Goal: Task Accomplishment & Management: Use online tool/utility

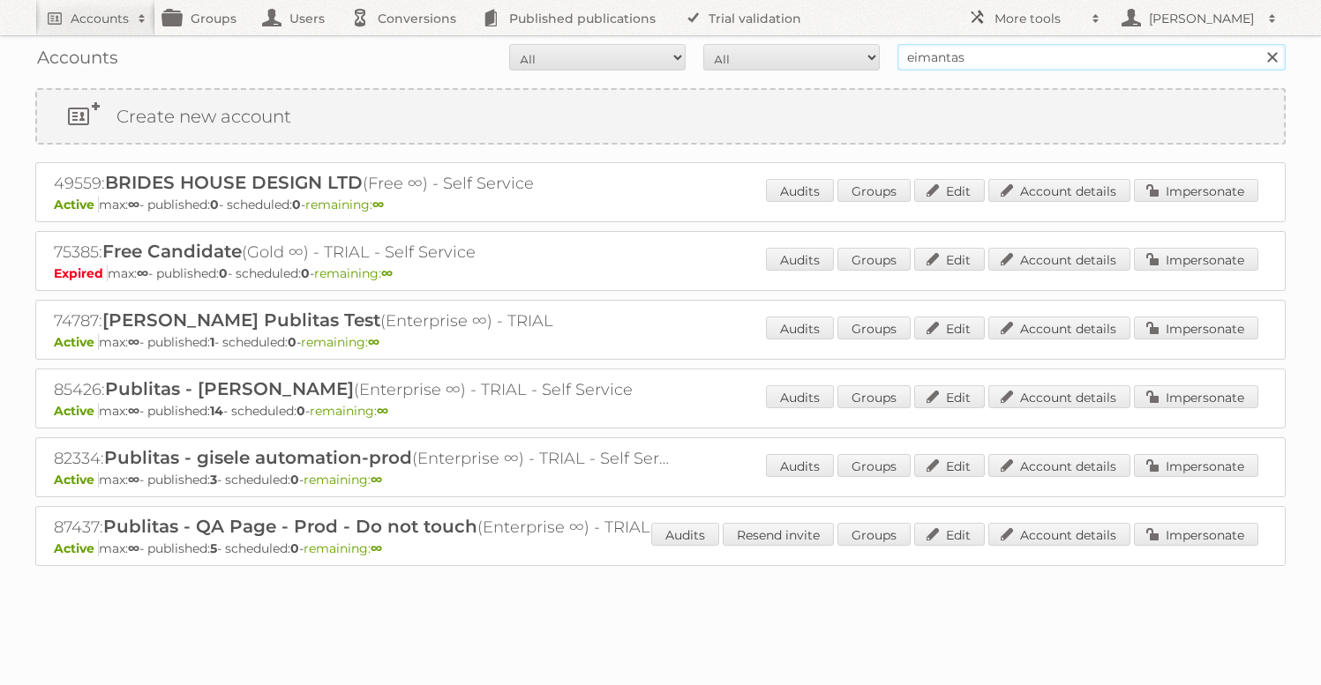
click at [966, 63] on input "eimantas" at bounding box center [1091, 57] width 388 height 26
type input "gisele"
click at [1258, 44] on input "Search" at bounding box center [1271, 57] width 26 height 26
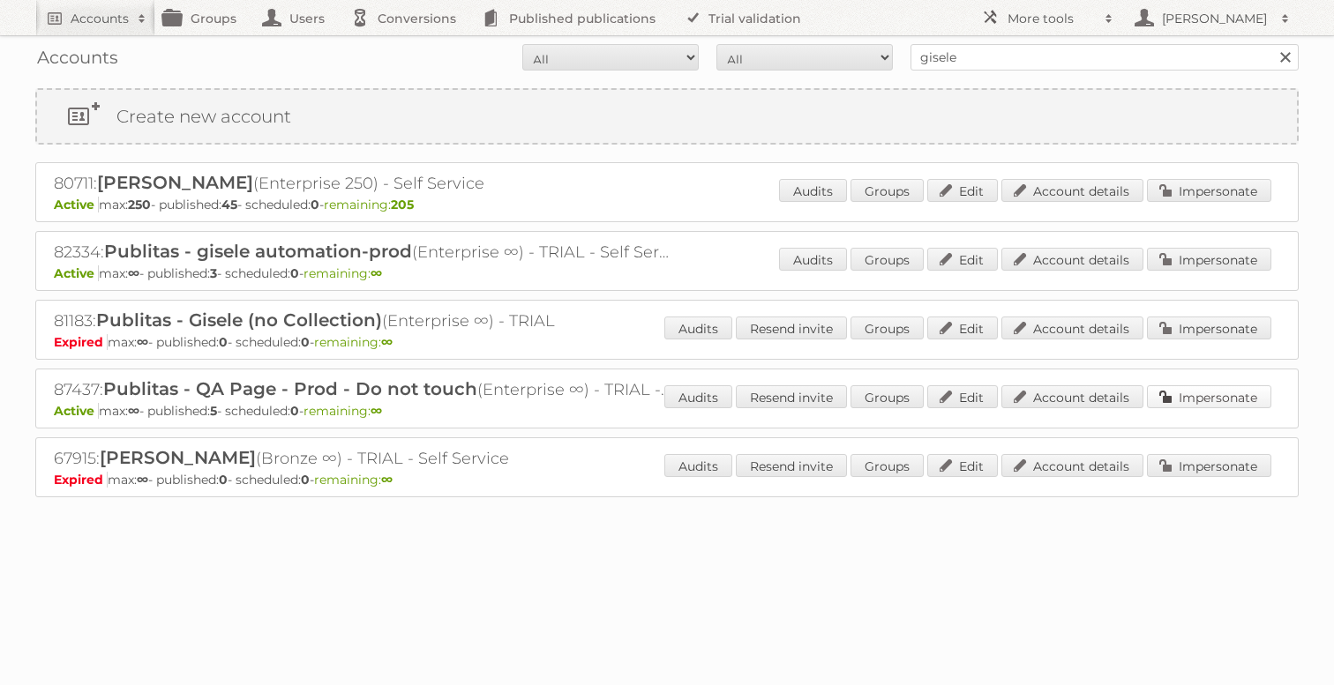
click at [1207, 390] on link "Impersonate" at bounding box center [1209, 396] width 124 height 23
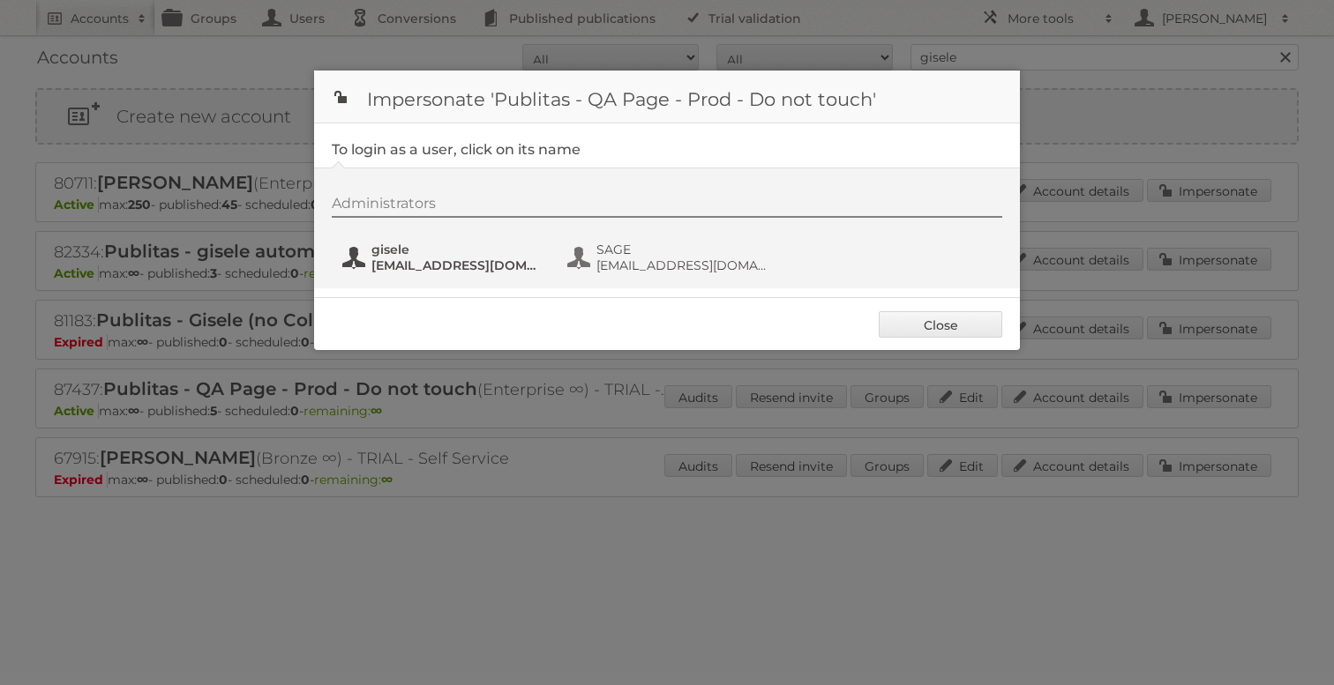
click at [415, 252] on span "gisele" at bounding box center [456, 250] width 171 height 16
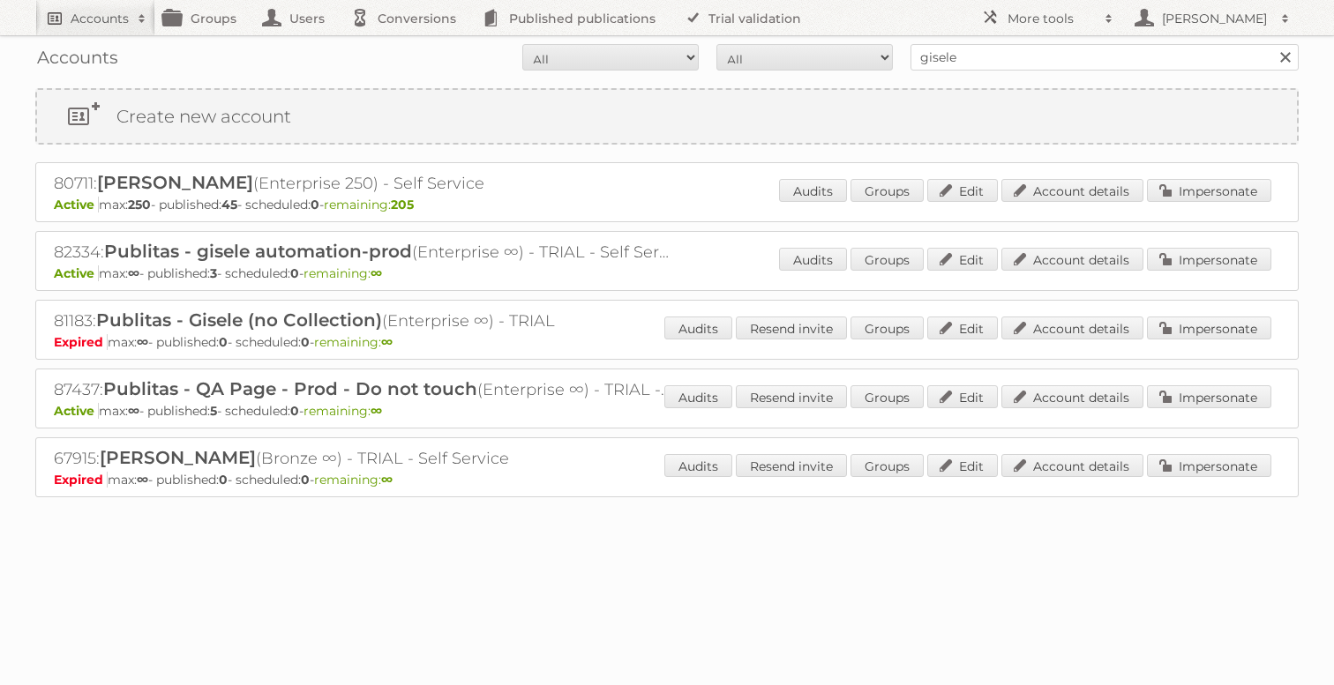
click at [124, 25] on h2 "Accounts" at bounding box center [100, 19] width 58 height 18
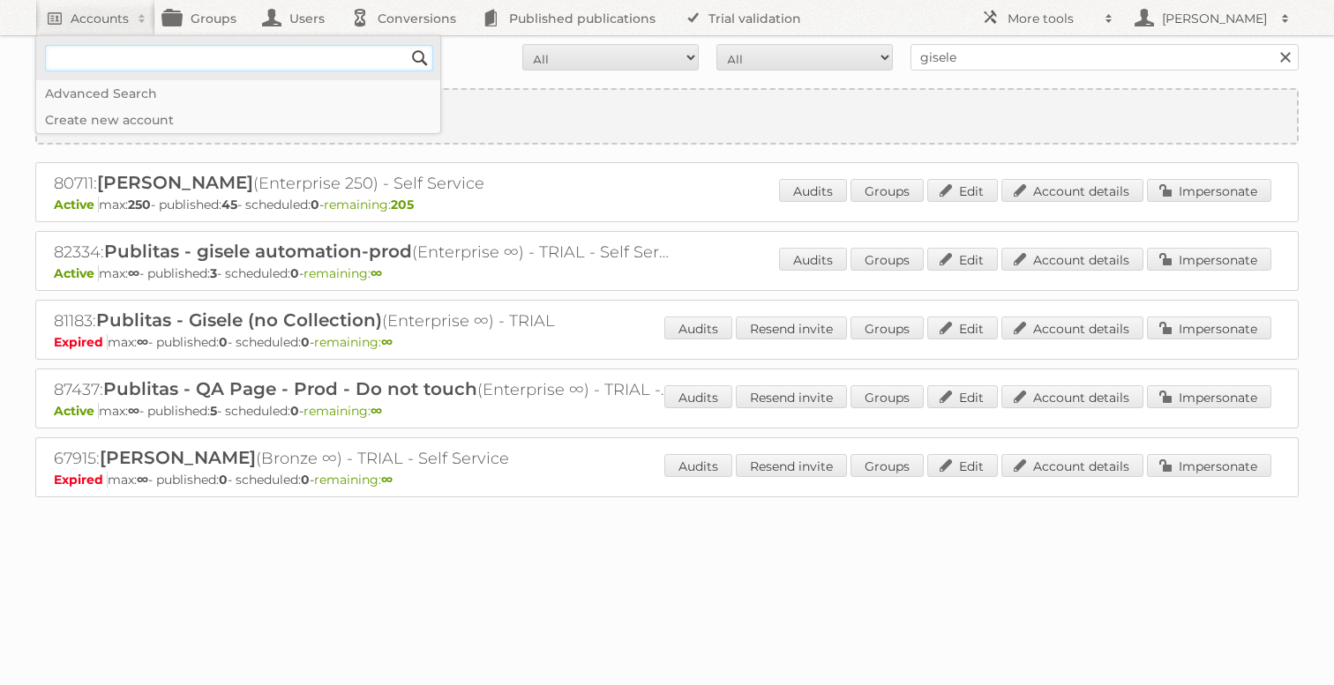
click at [150, 67] on input"] "text" at bounding box center [239, 58] width 388 height 26
type input"] "[PERSON_NAME]"
click at [407, 45] on input "Search" at bounding box center [420, 58] width 26 height 26
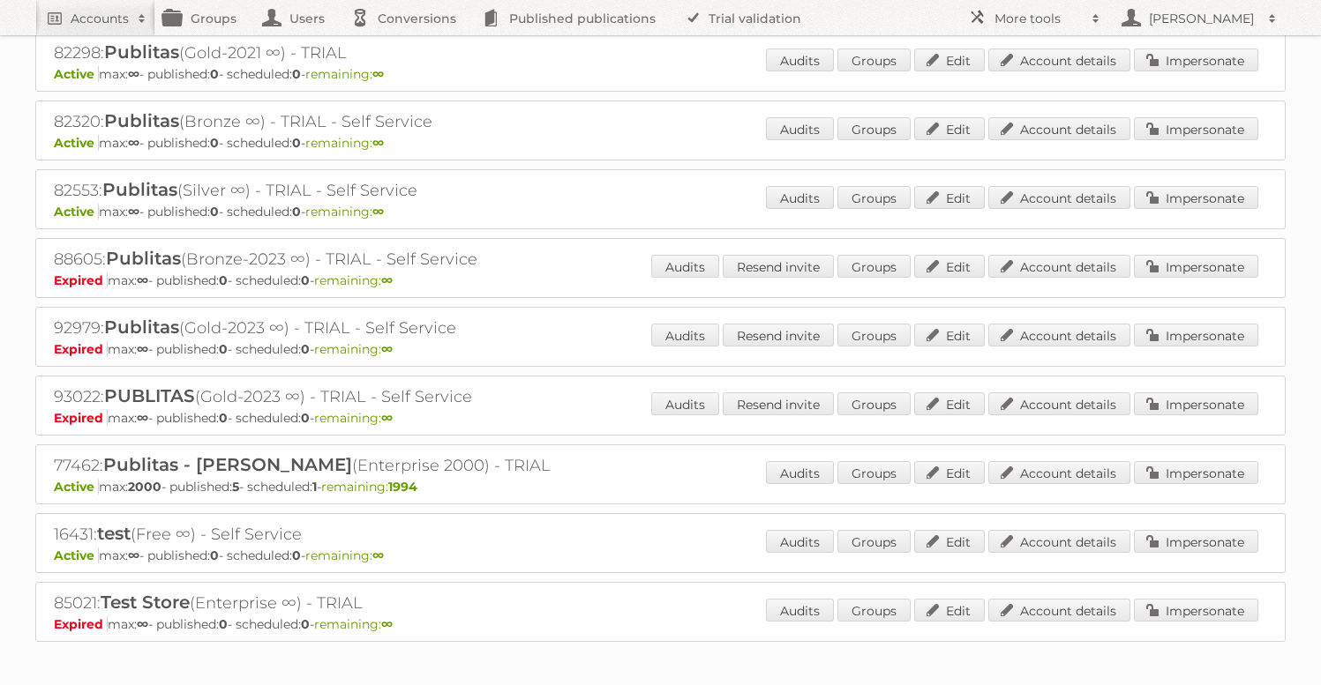
scroll to position [1447, 0]
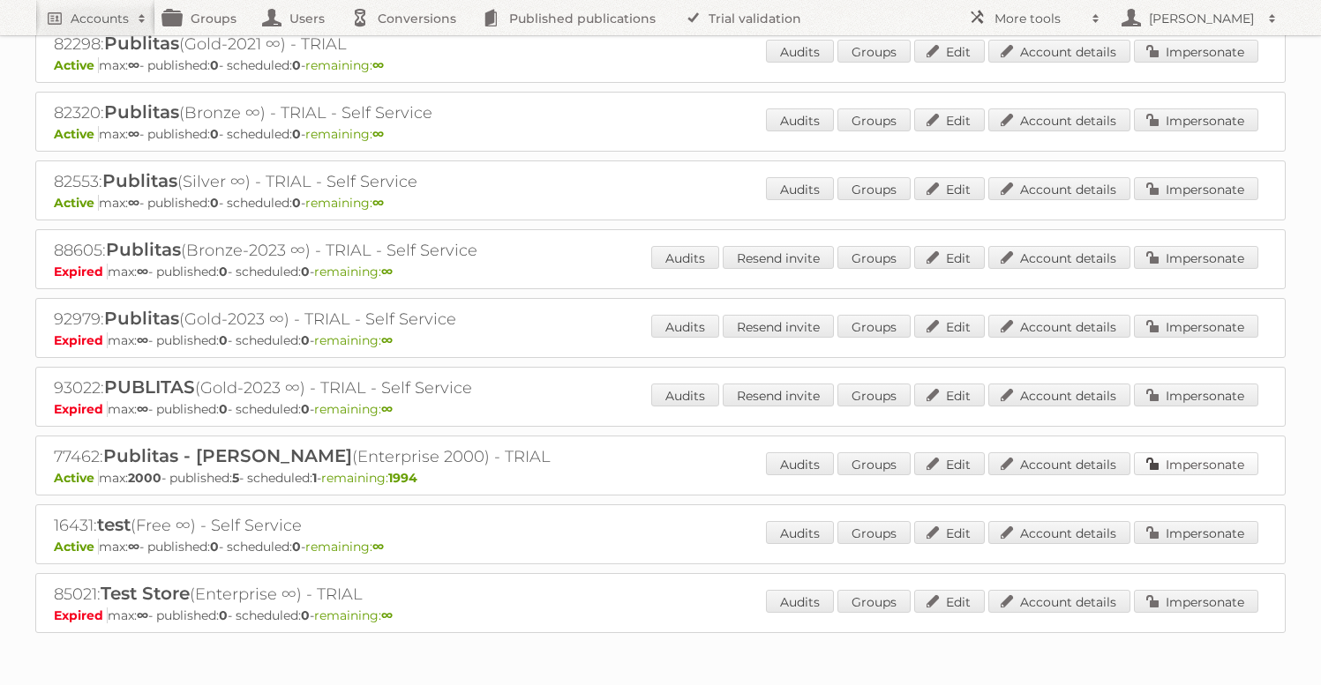
click at [1238, 463] on link "Impersonate" at bounding box center [1195, 464] width 124 height 23
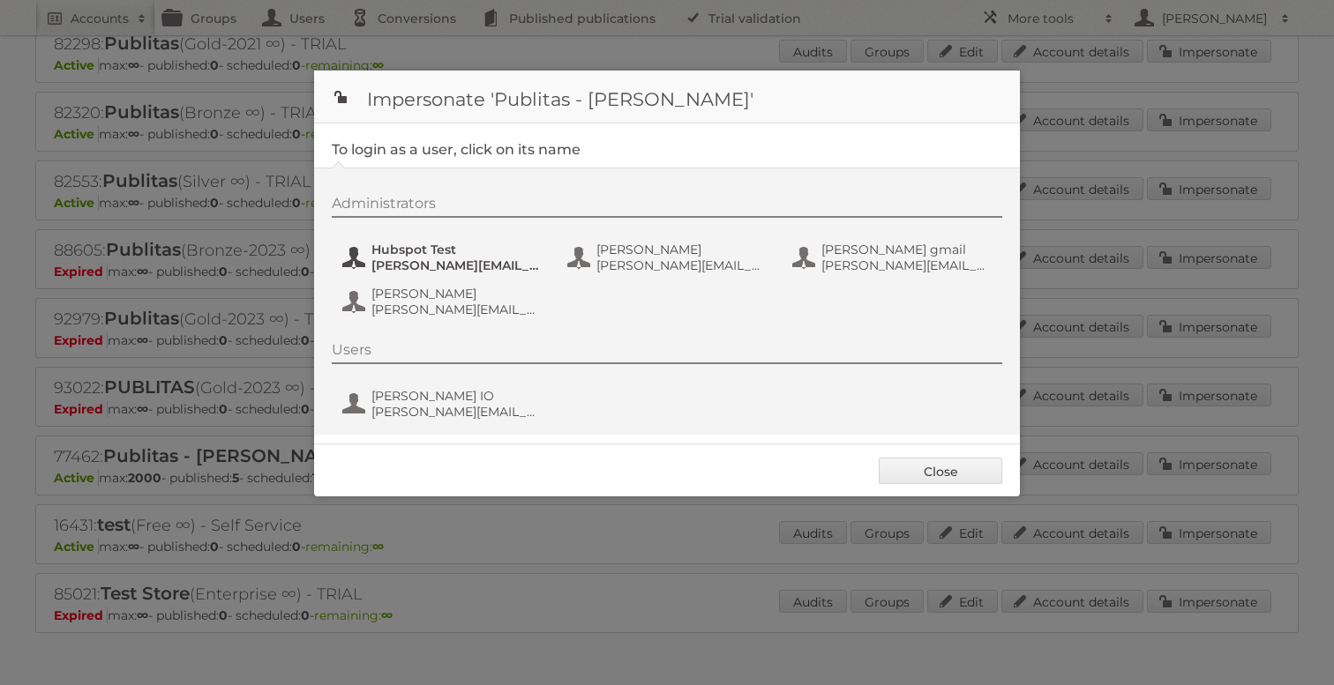
click at [435, 264] on span "irfan+hubspotmailtest@publitas.com" at bounding box center [456, 266] width 171 height 16
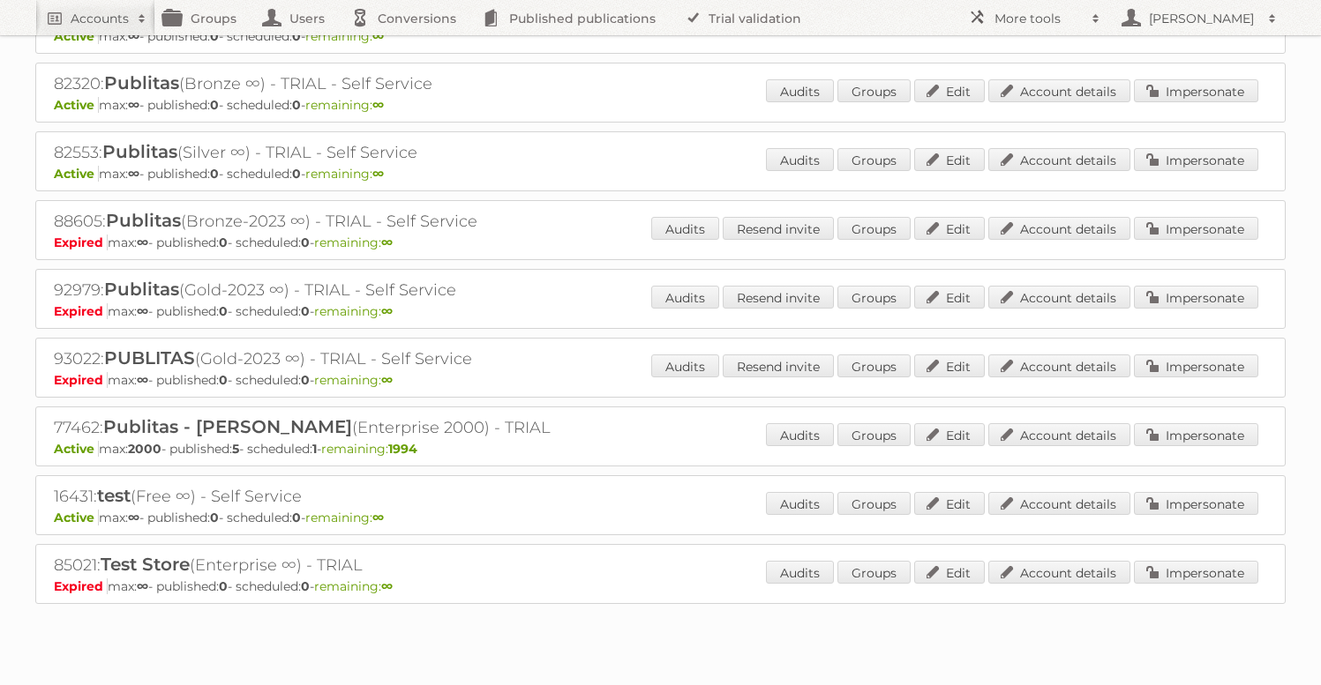
scroll to position [1472, 0]
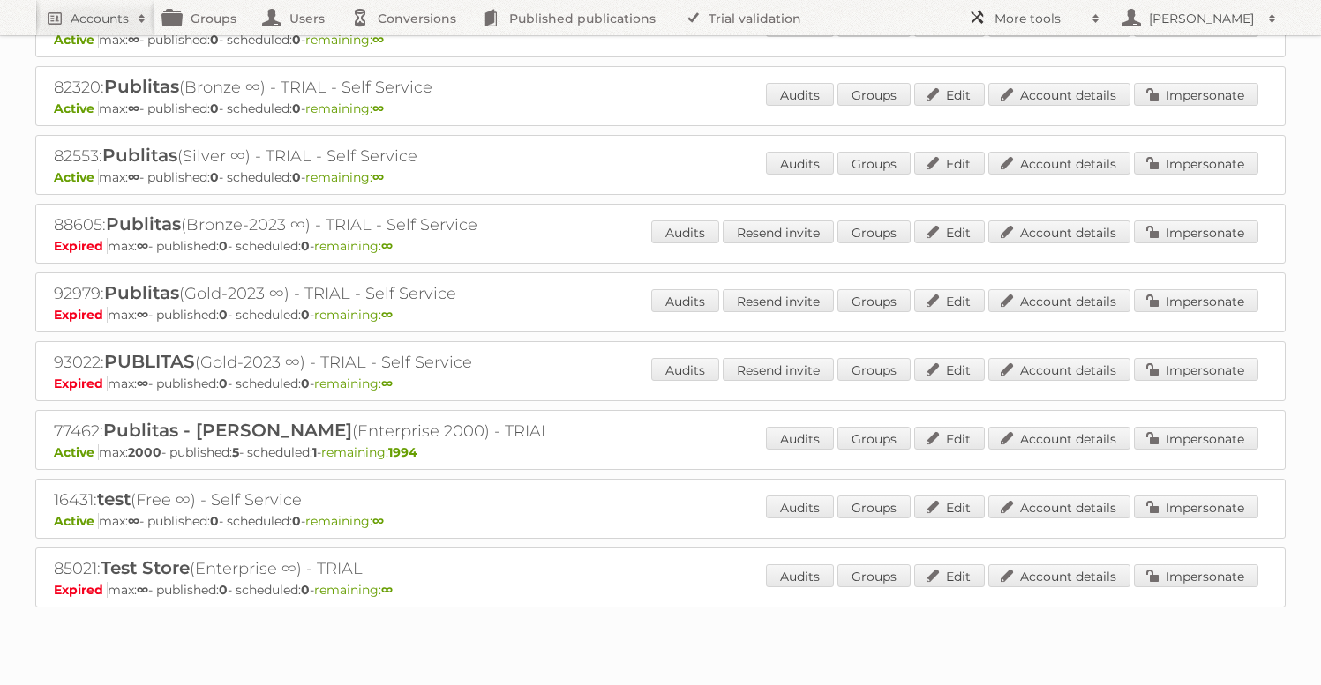
click at [1036, 24] on h2 "More tools" at bounding box center [1038, 19] width 88 height 18
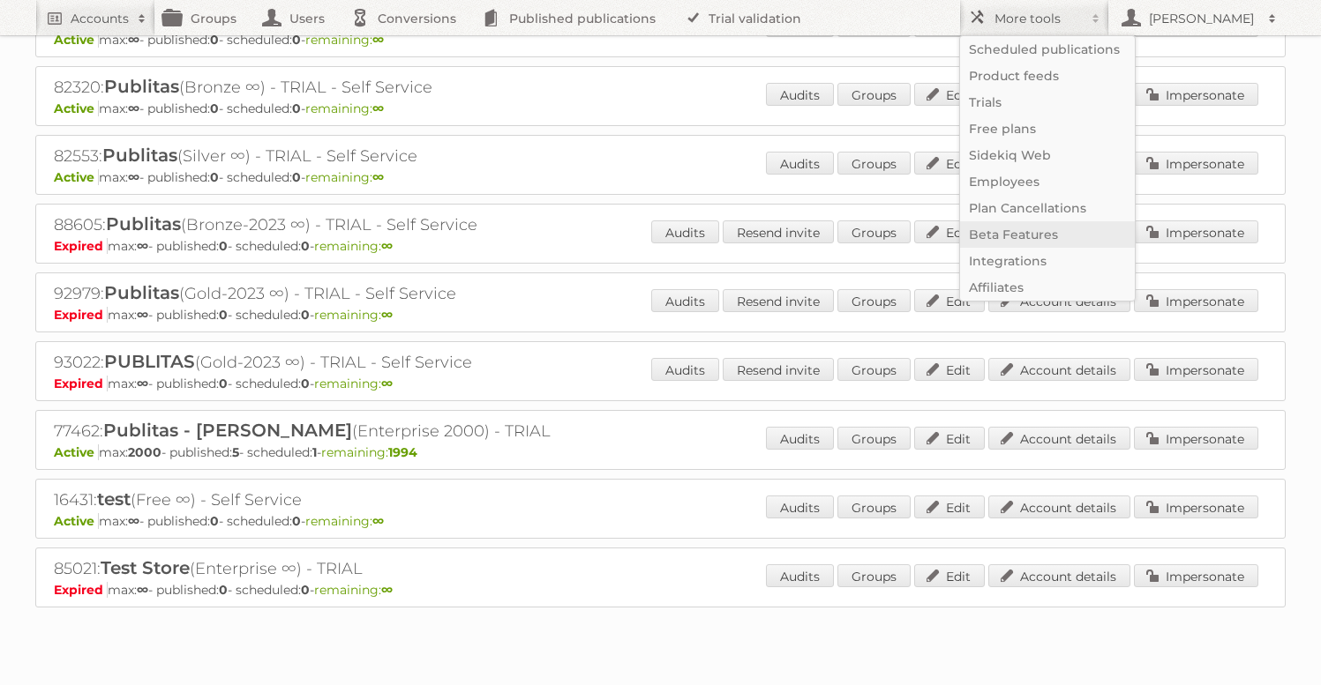
click at [1032, 236] on link "Beta Features" at bounding box center [1047, 234] width 175 height 26
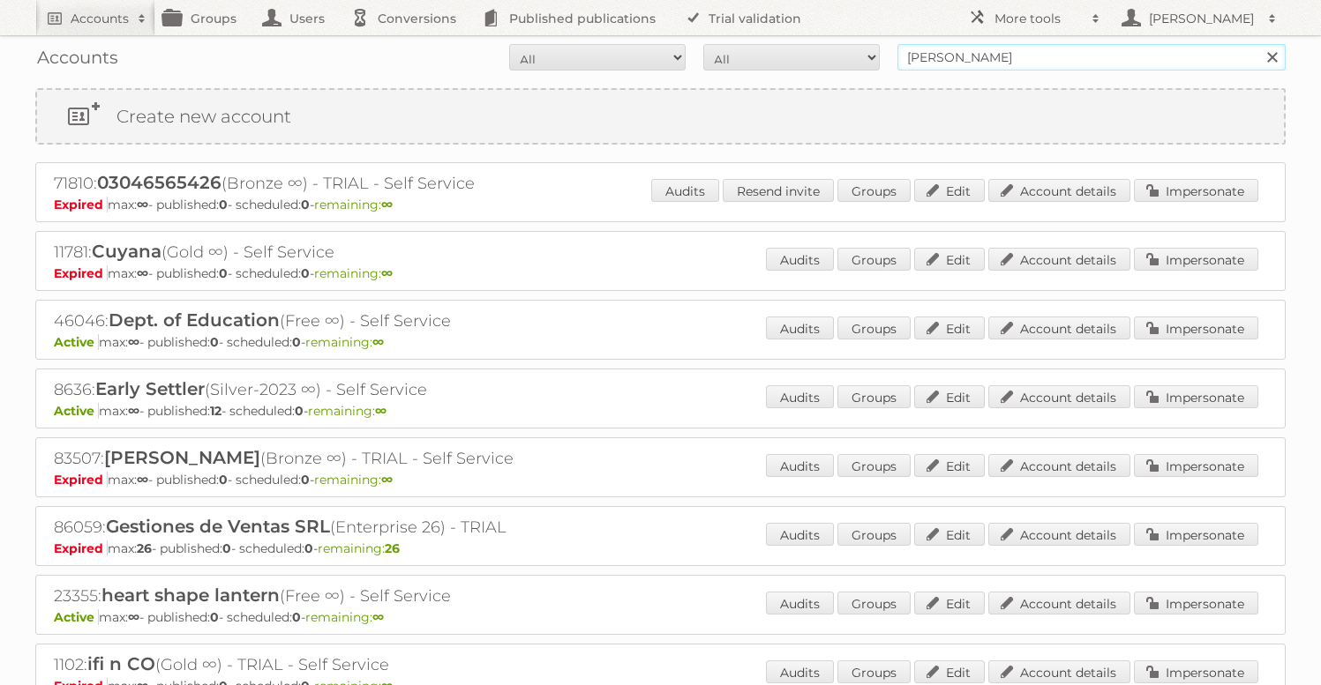
click at [976, 62] on input "[PERSON_NAME]" at bounding box center [1091, 57] width 388 height 26
click at [1258, 44] on input "Search" at bounding box center [1271, 57] width 26 height 26
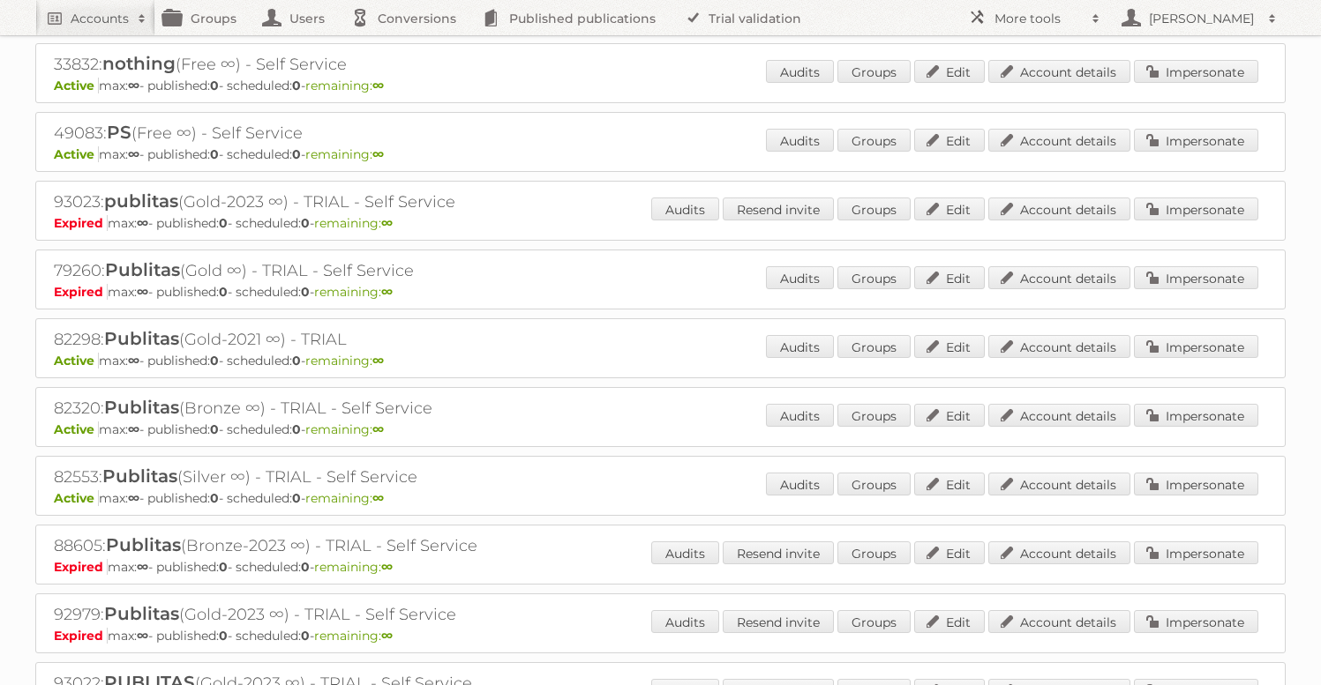
scroll to position [1506, 0]
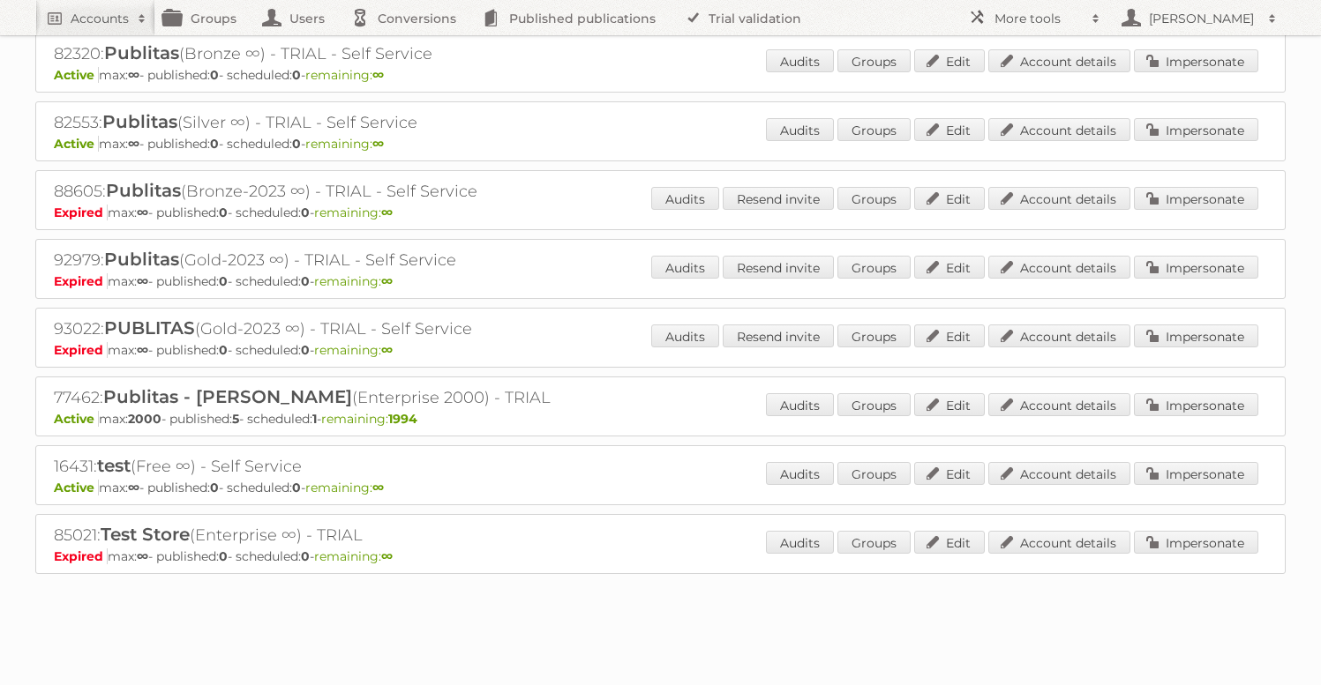
click at [71, 386] on h2 "77462: Publitas - [PERSON_NAME] (Enterprise 2000) - TRIAL" at bounding box center [362, 397] width 617 height 23
click at [71, 386] on h2 "77462: Publitas - Irfan Nurkanovic (Enterprise 2000) - TRIAL" at bounding box center [362, 397] width 617 height 23
click at [86, 390] on h2 "77462: Publitas - Irfan Nurkanovic (Enterprise 2000) - TRIAL" at bounding box center [362, 397] width 617 height 23
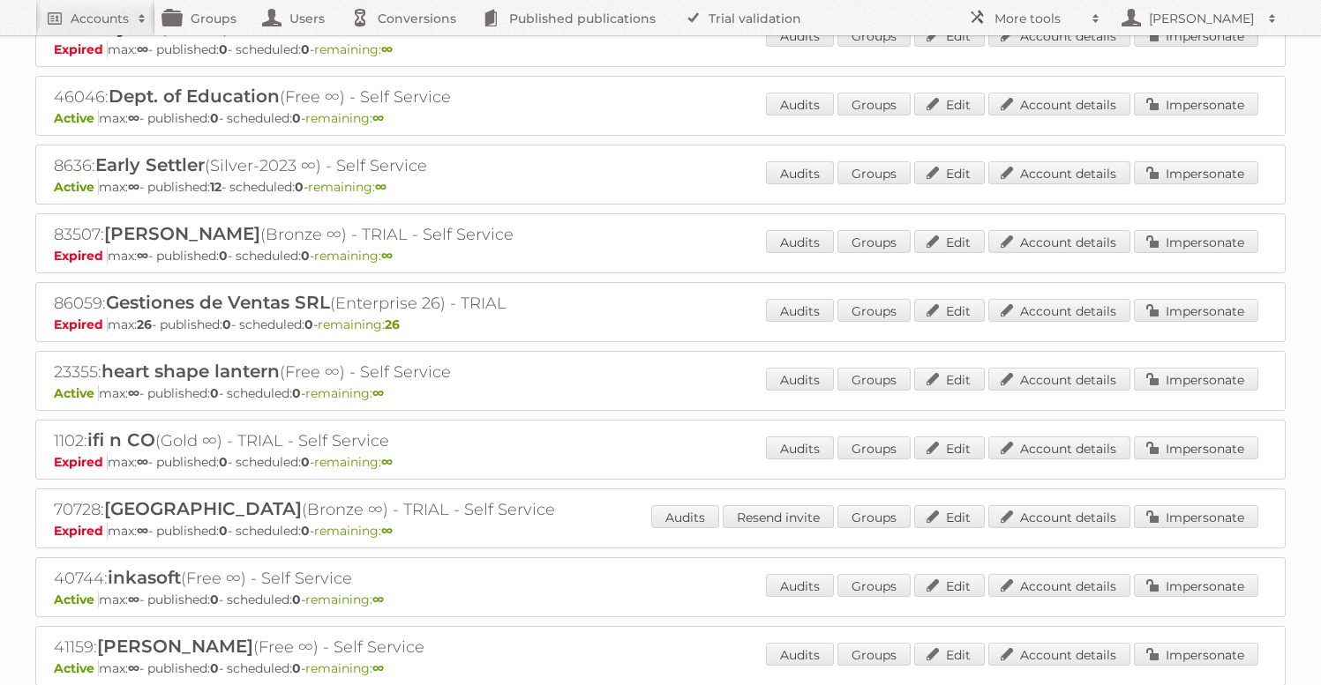
scroll to position [0, 0]
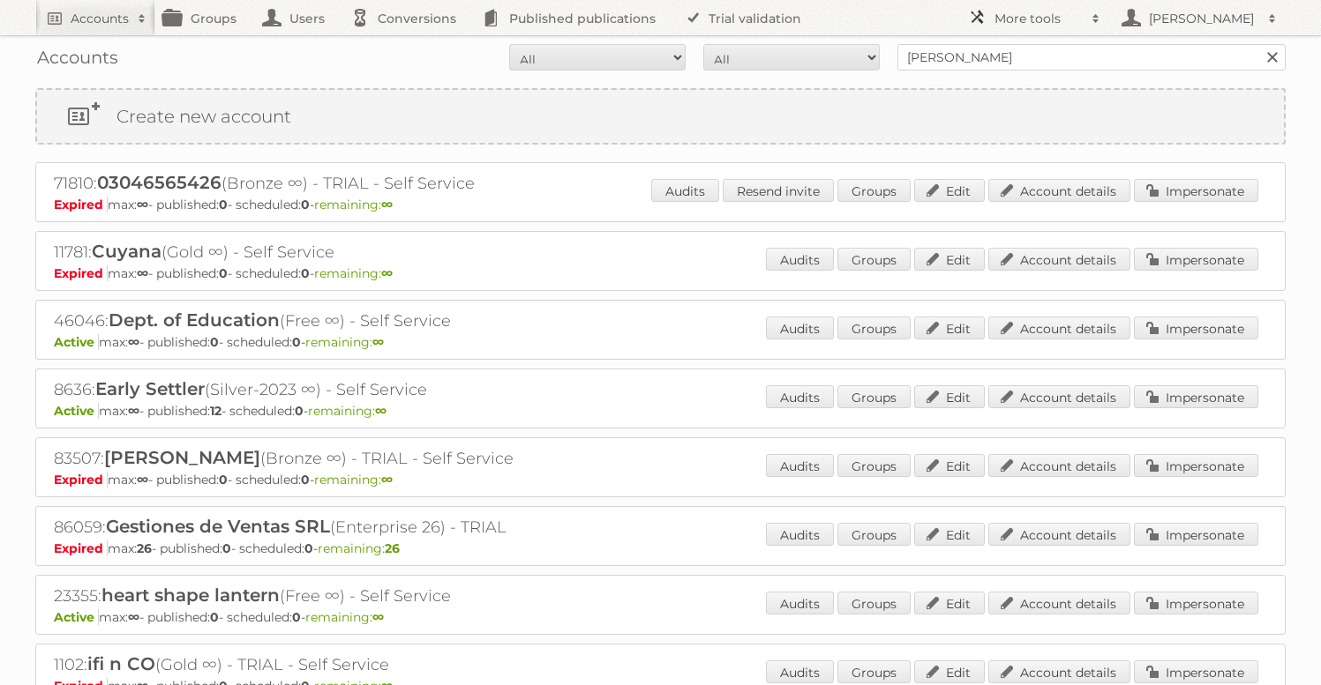
click at [1014, 16] on h2 "More tools" at bounding box center [1038, 19] width 88 height 18
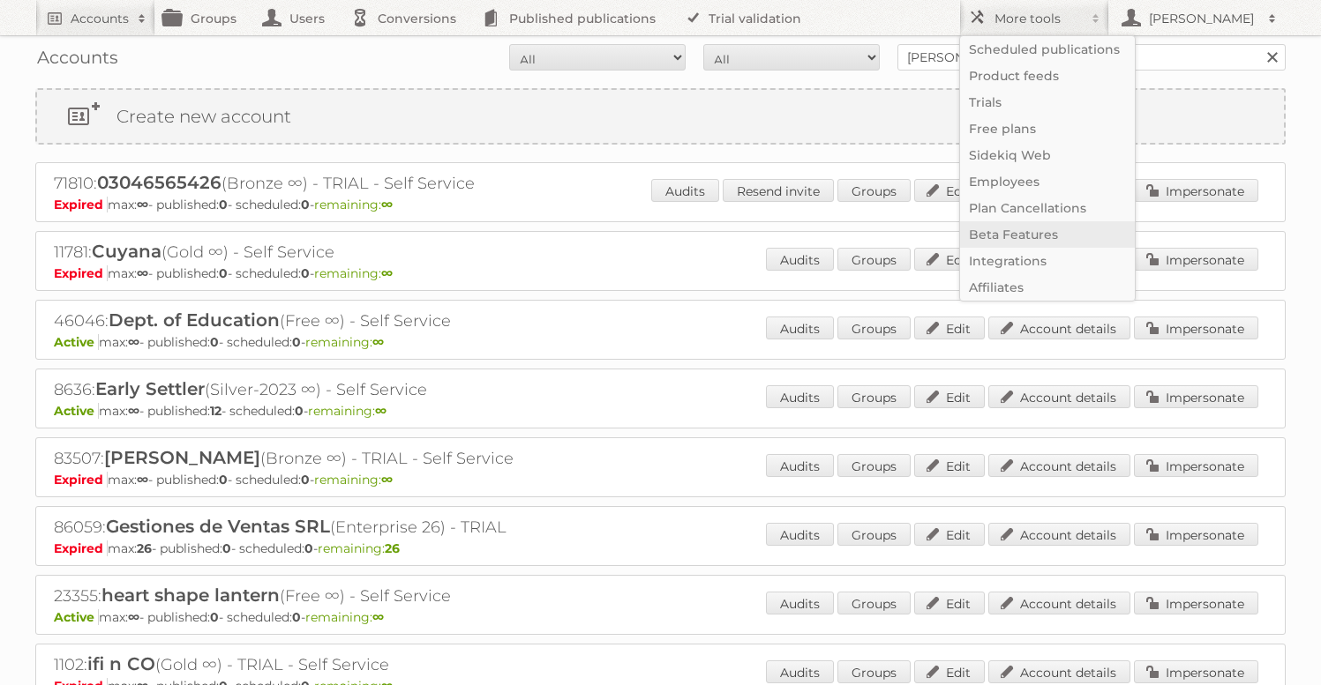
click at [1020, 228] on link "Beta Features" at bounding box center [1047, 234] width 175 height 26
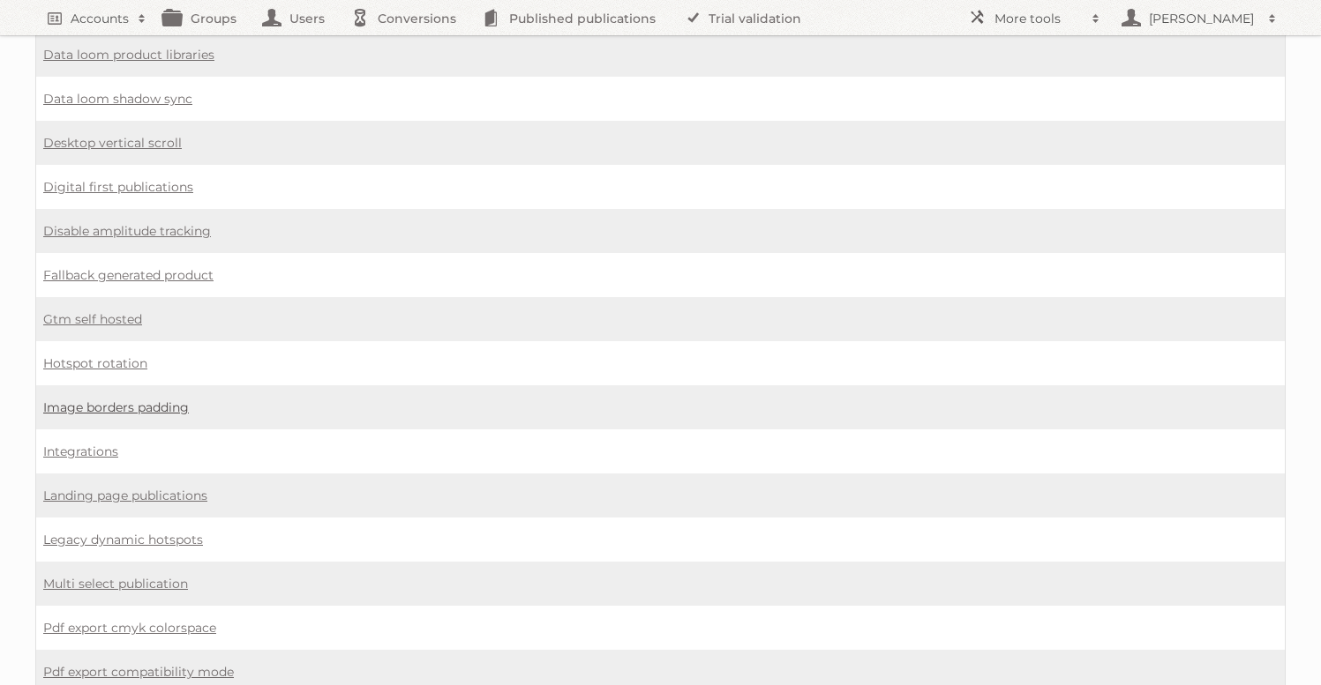
scroll to position [982, 0]
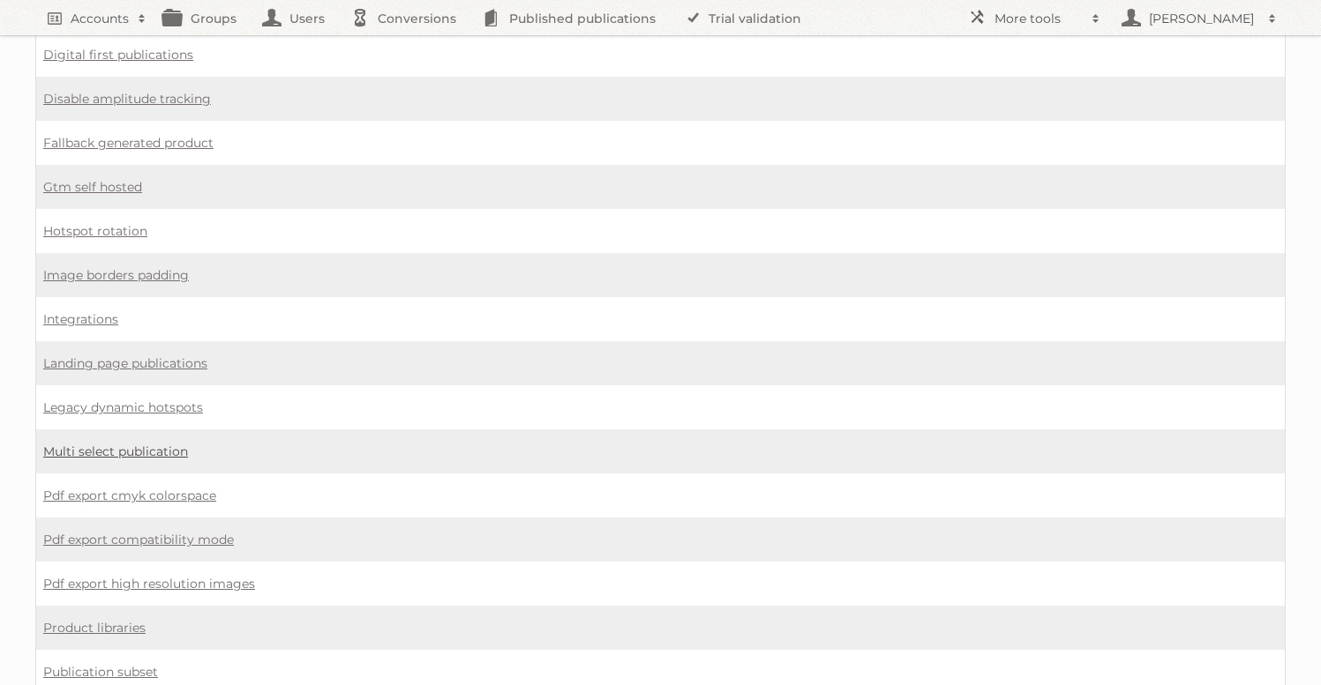
click at [75, 444] on link "Multi select publication" at bounding box center [115, 452] width 145 height 16
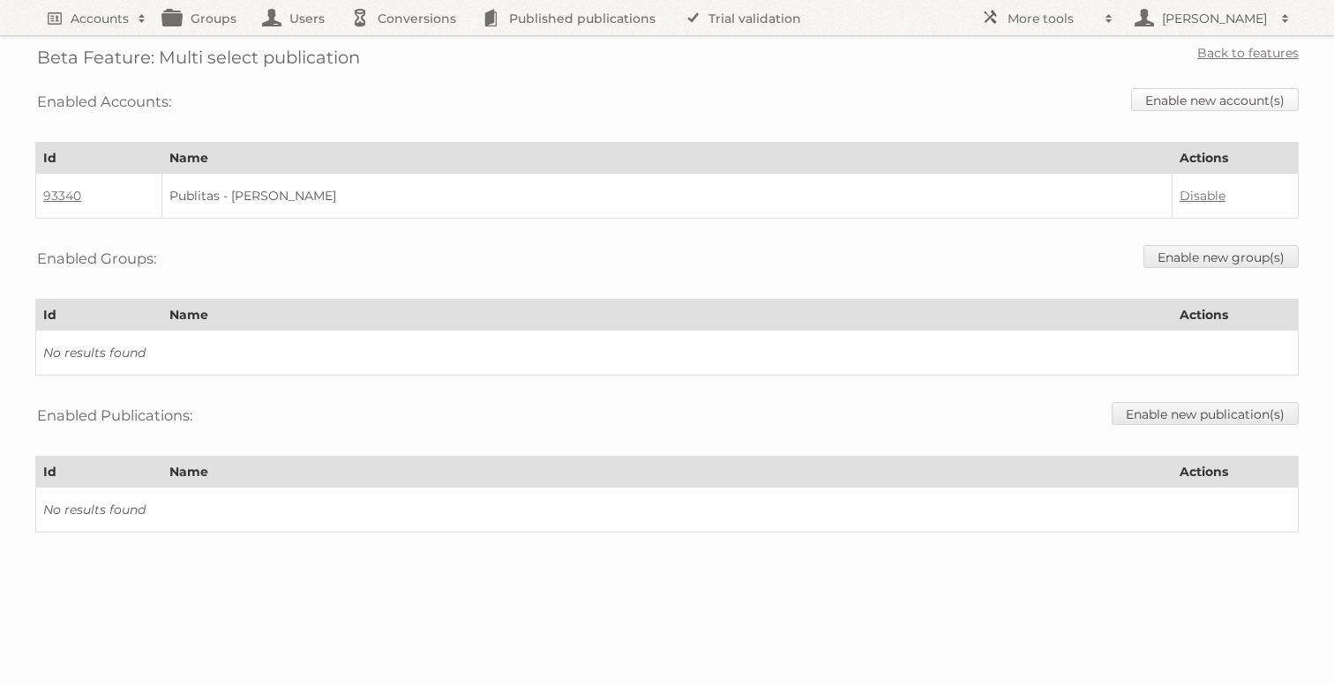
click at [1178, 100] on link "Enable new account(s)" at bounding box center [1215, 99] width 168 height 23
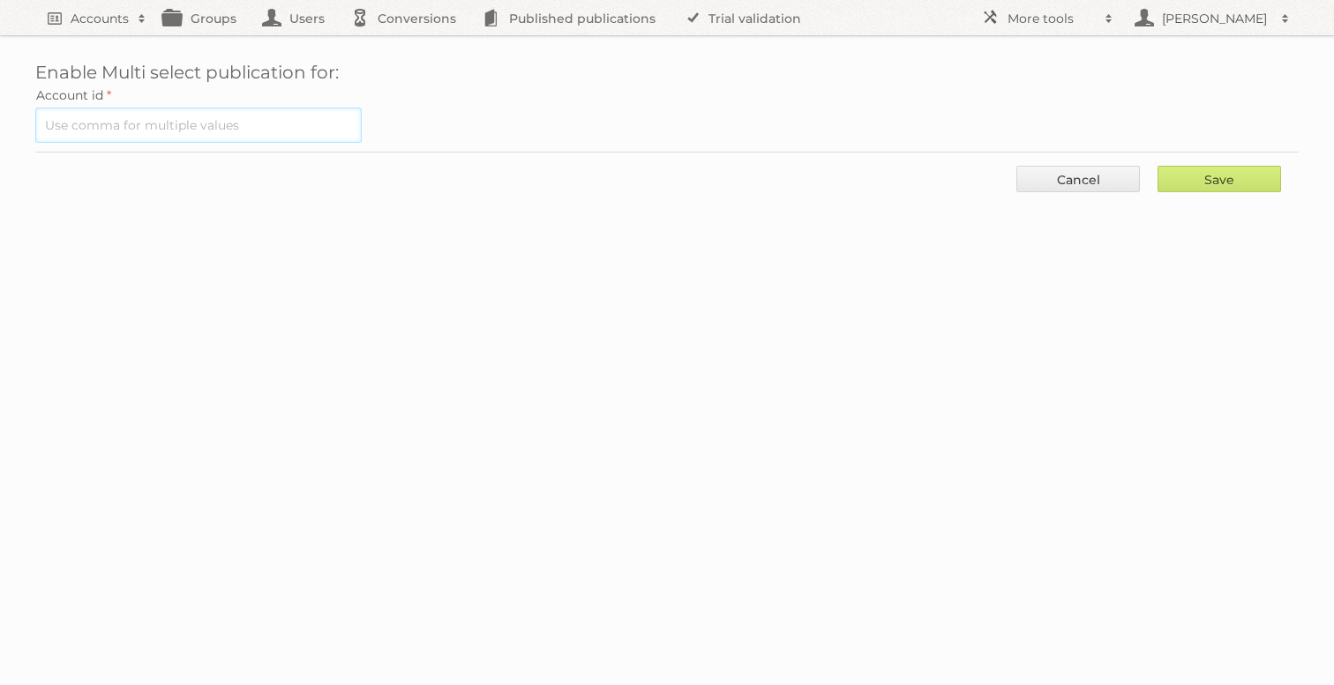
click at [190, 131] on input "text" at bounding box center [198, 125] width 326 height 35
paste input "77462"
type input "77462"
click at [1209, 182] on input "Save" at bounding box center [1218, 179] width 123 height 26
type input "..."
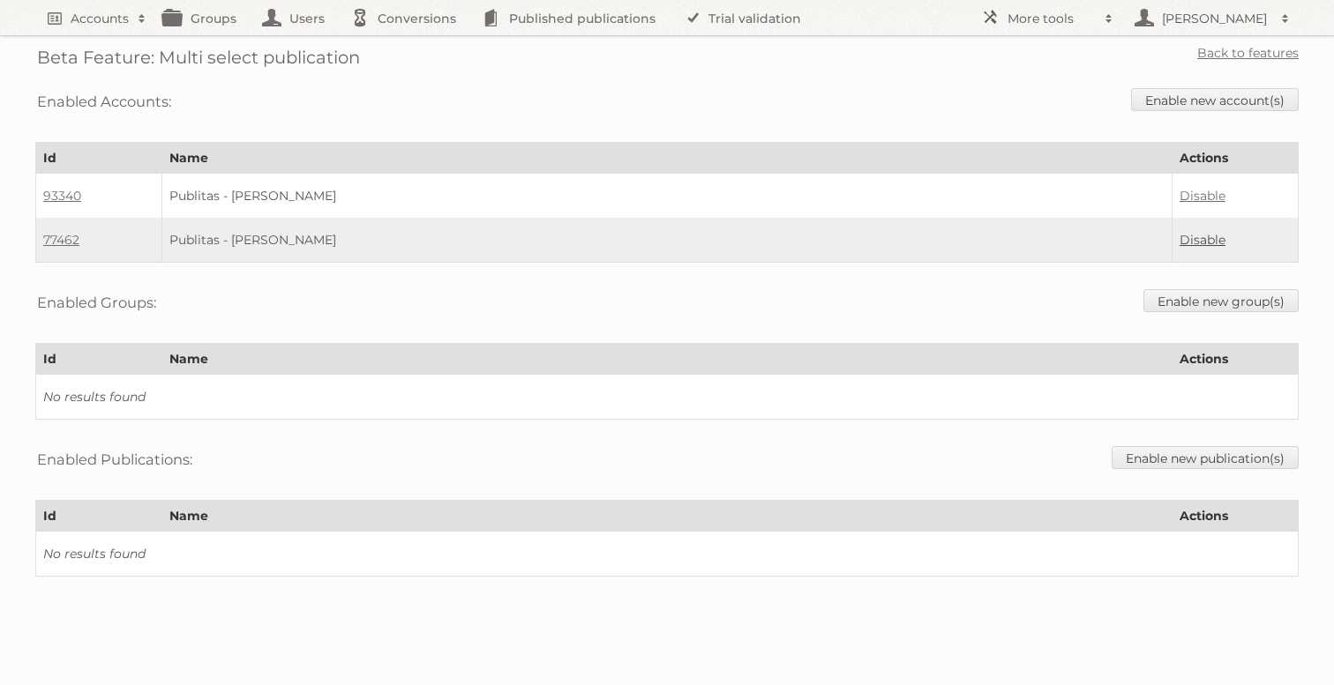
click at [1201, 239] on link "Disable" at bounding box center [1202, 240] width 46 height 16
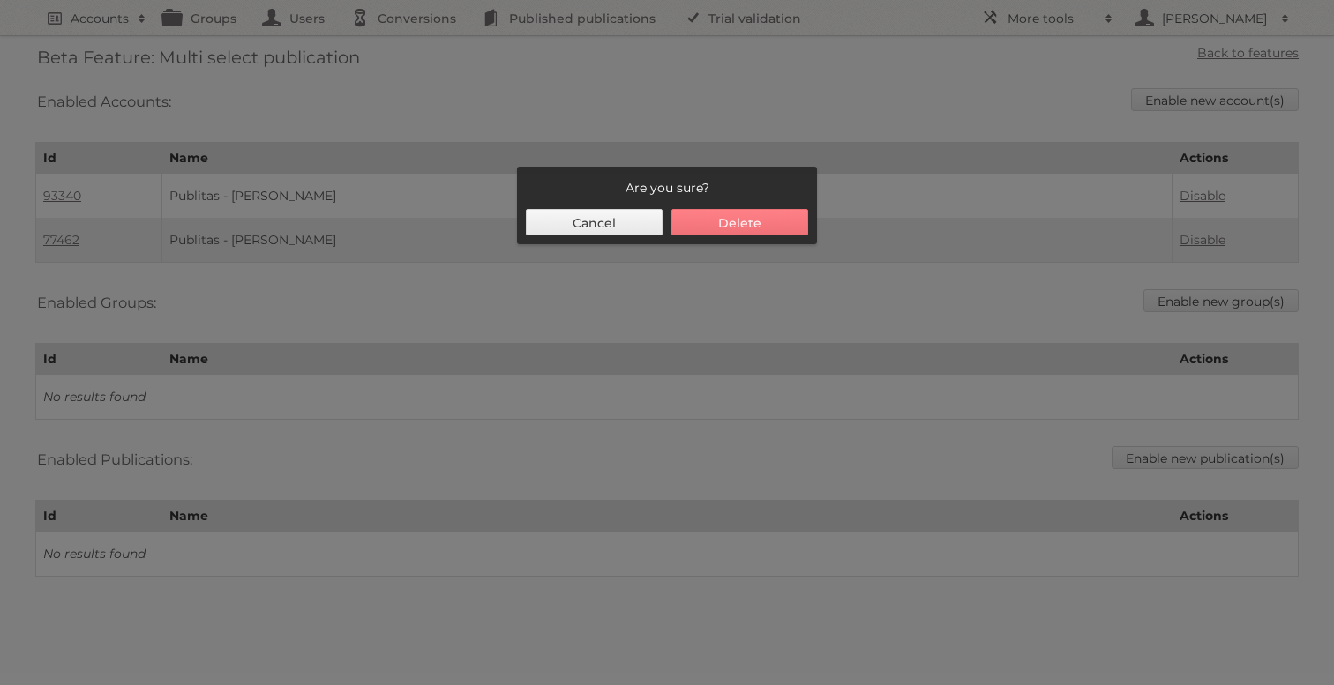
click at [732, 217] on button "Delete" at bounding box center [739, 222] width 137 height 26
